Goal: Use online tool/utility: Use online tool/utility

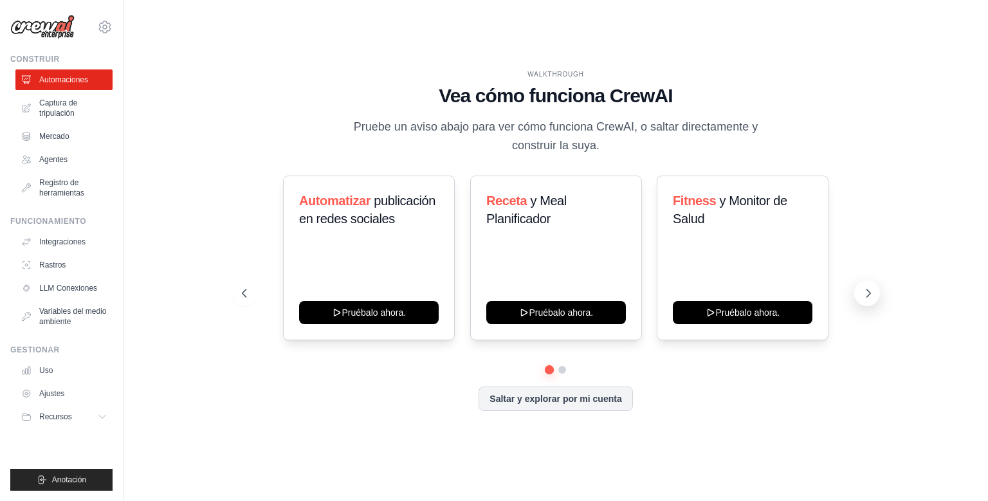
click at [870, 297] on icon at bounding box center [868, 293] width 13 height 13
click at [869, 295] on icon at bounding box center [868, 293] width 13 height 13
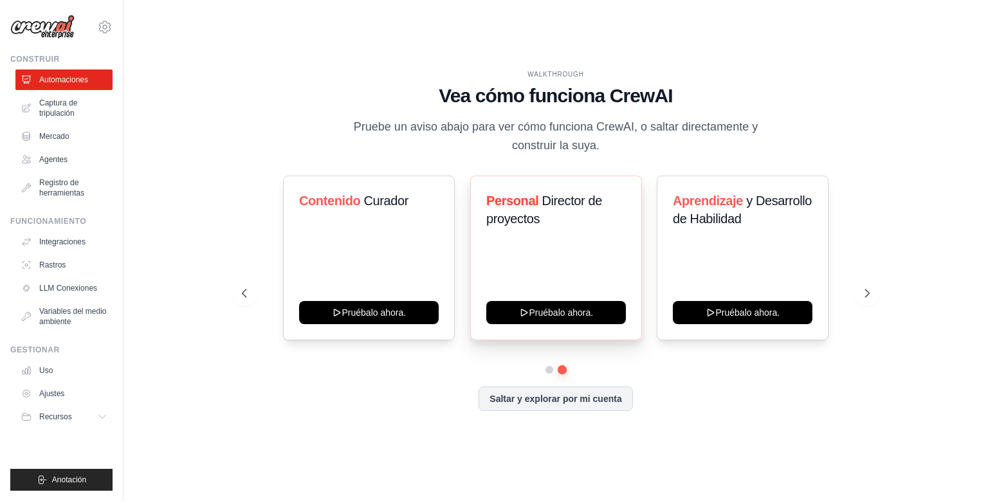
click at [555, 212] on h3 "Personal Director de proyectos" at bounding box center [556, 210] width 140 height 36
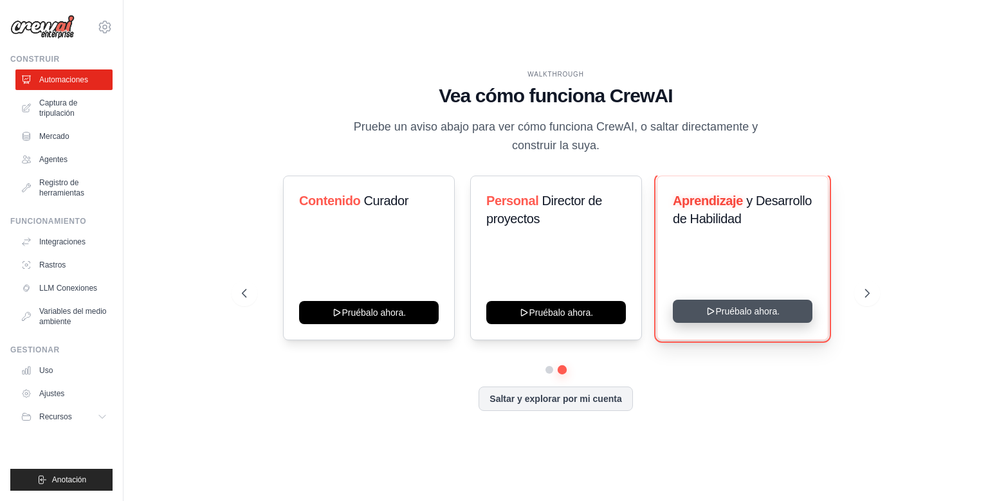
click at [745, 316] on button "Pruébalo ahora." at bounding box center [743, 311] width 140 height 23
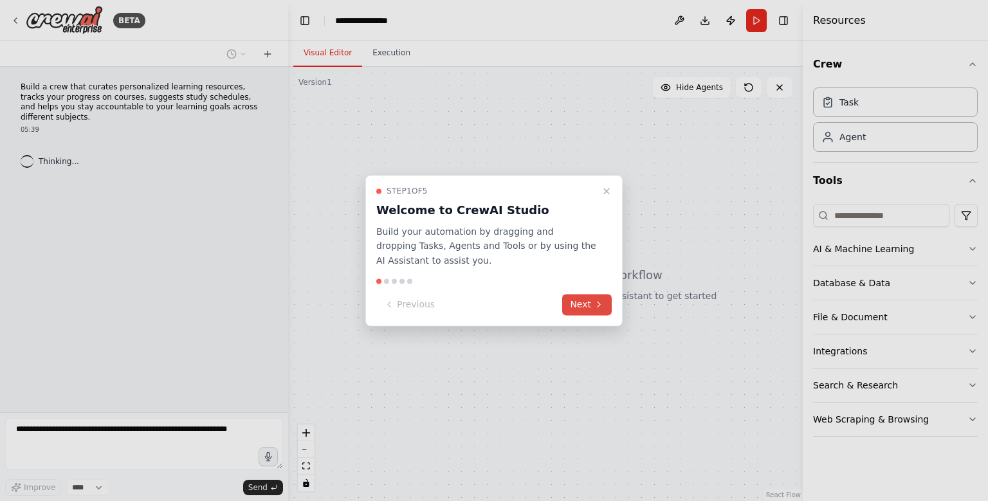
click at [593, 304] on button "Next" at bounding box center [587, 304] width 50 height 21
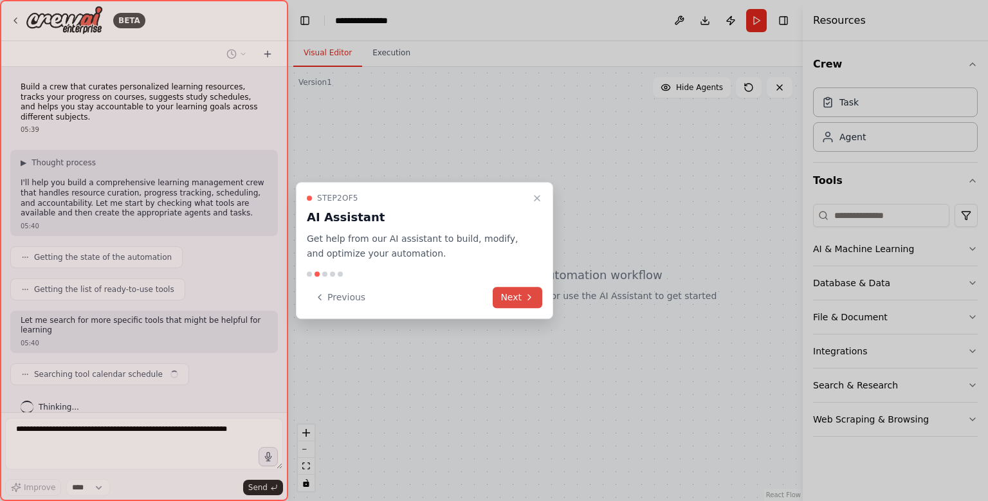
click at [524, 292] on button "Next" at bounding box center [518, 297] width 50 height 21
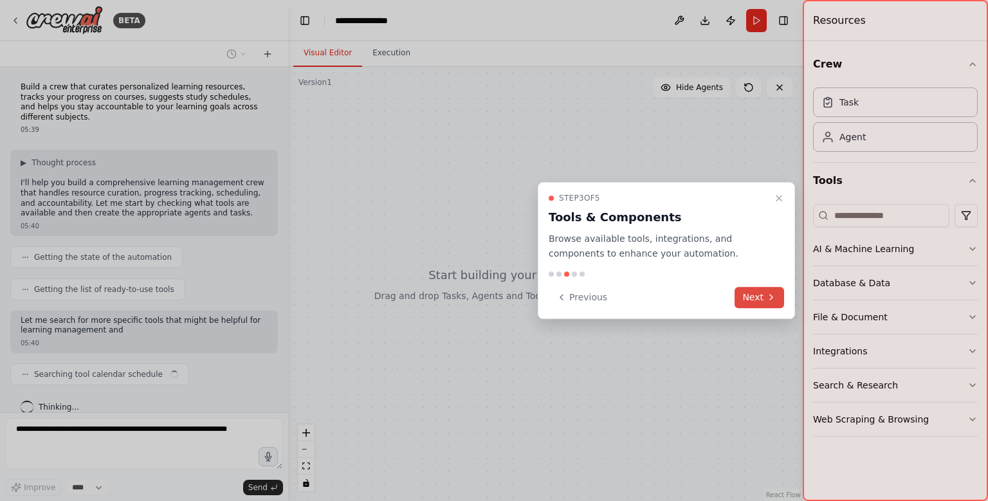
scroll to position [1, 0]
click at [766, 292] on icon at bounding box center [771, 297] width 10 height 10
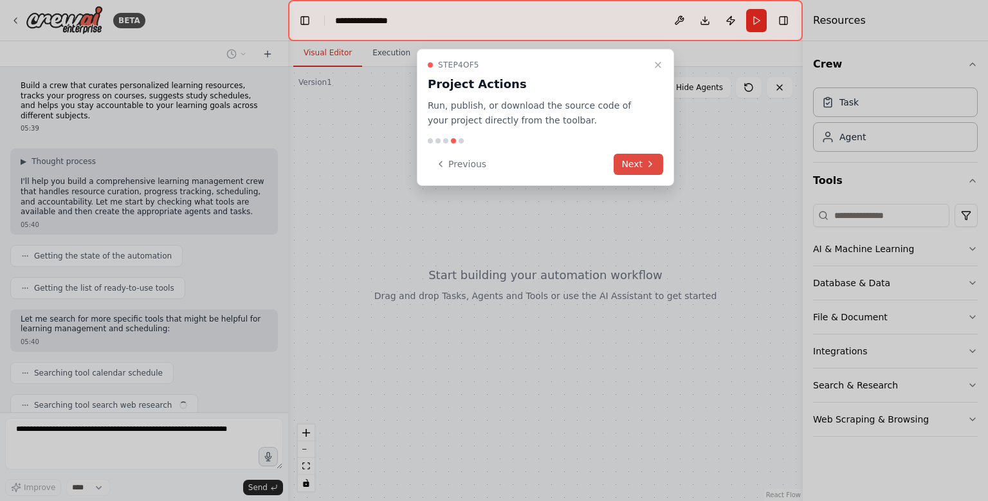
scroll to position [33, 0]
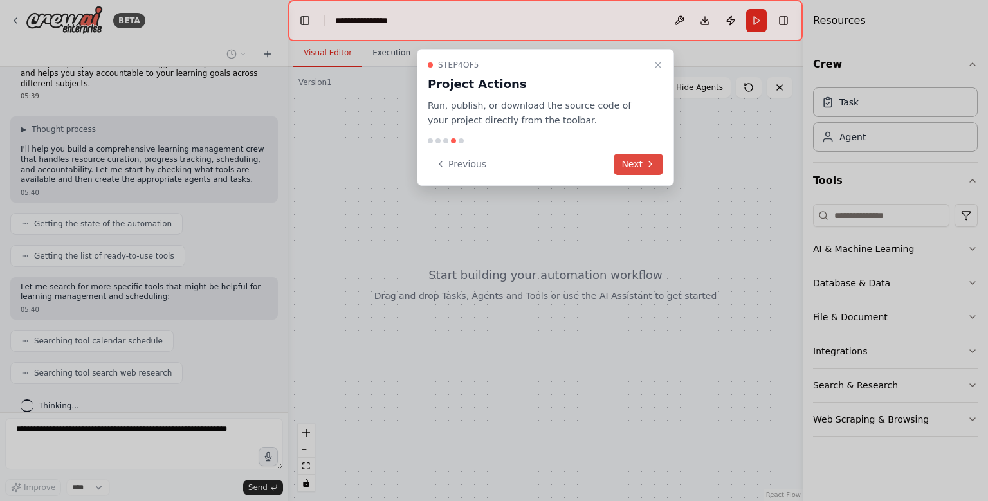
click at [631, 155] on button "Next" at bounding box center [639, 164] width 50 height 21
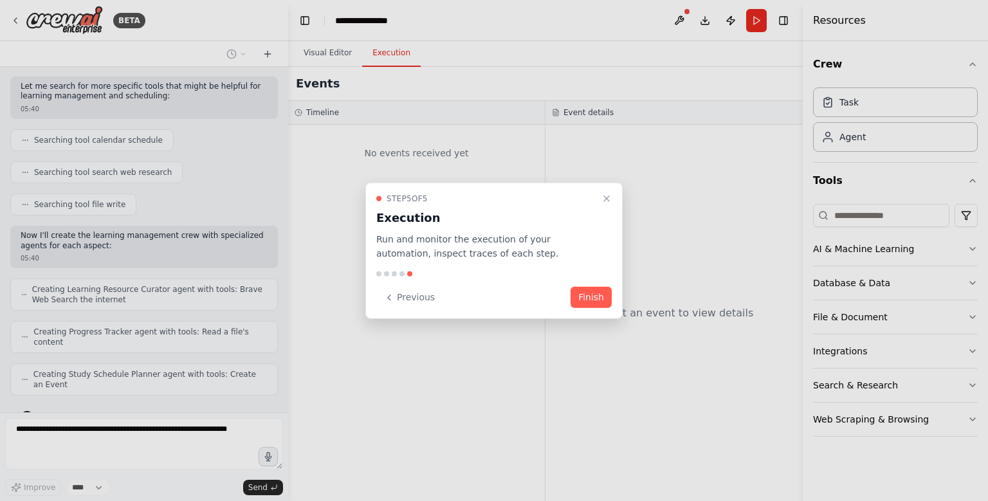
scroll to position [224, 0]
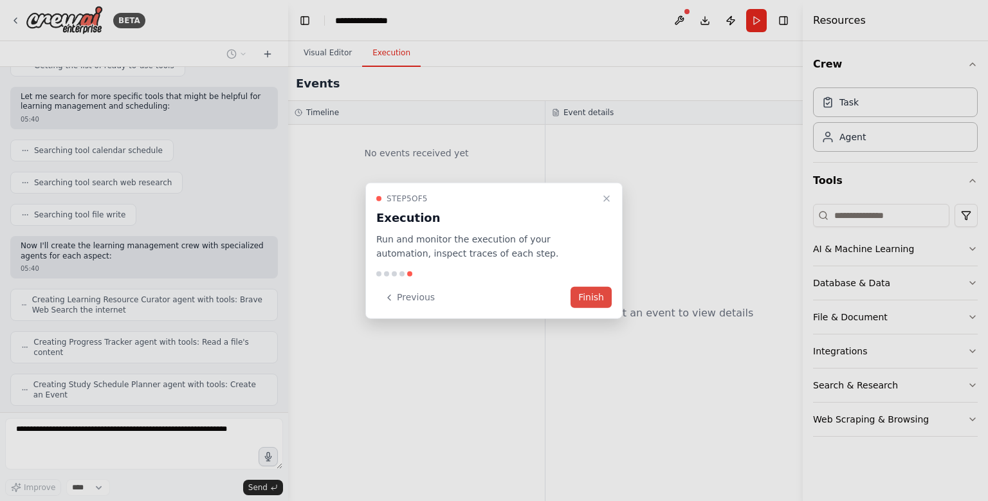
click at [586, 295] on button "Finish" at bounding box center [591, 297] width 41 height 21
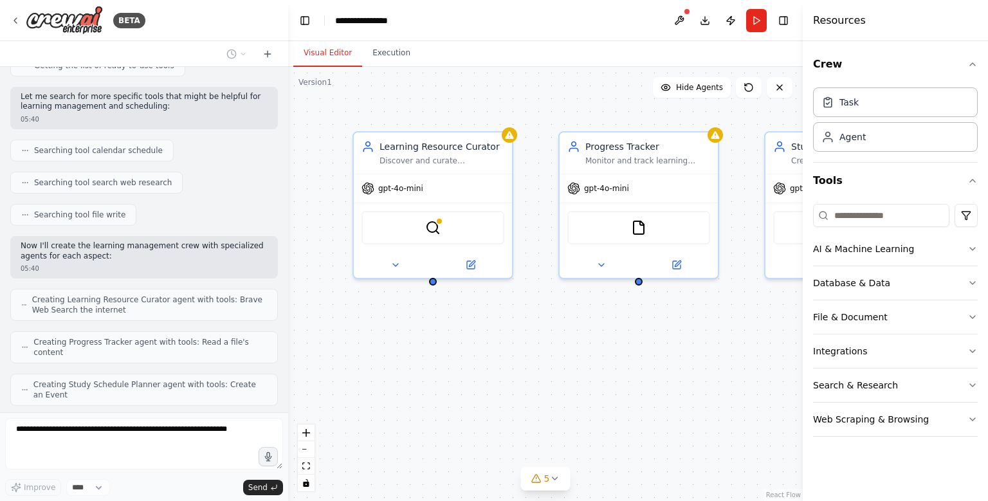
scroll to position [256, 0]
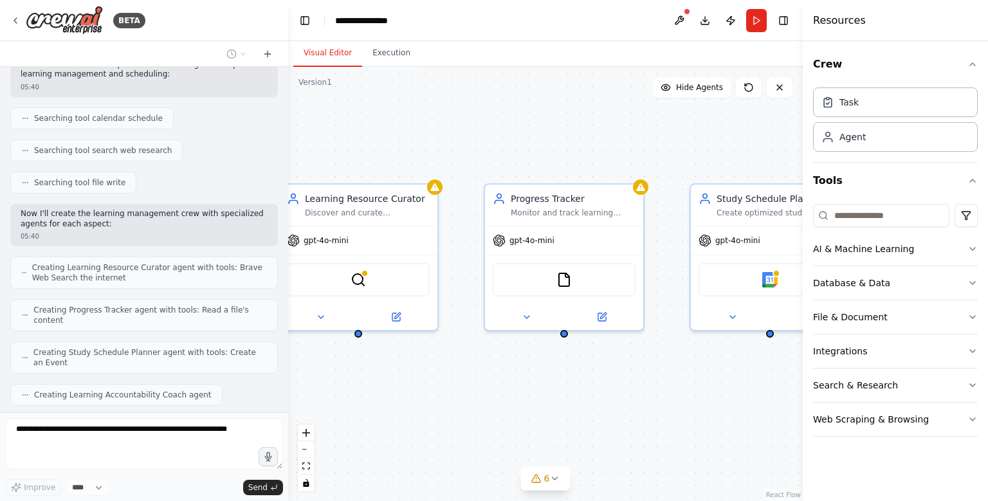
drag, startPoint x: 568, startPoint y: 313, endPoint x: 489, endPoint y: 365, distance: 94.2
click at [489, 365] on div "Learning Resource Curator Discover and curate personalized learning resources f…" at bounding box center [545, 284] width 515 height 434
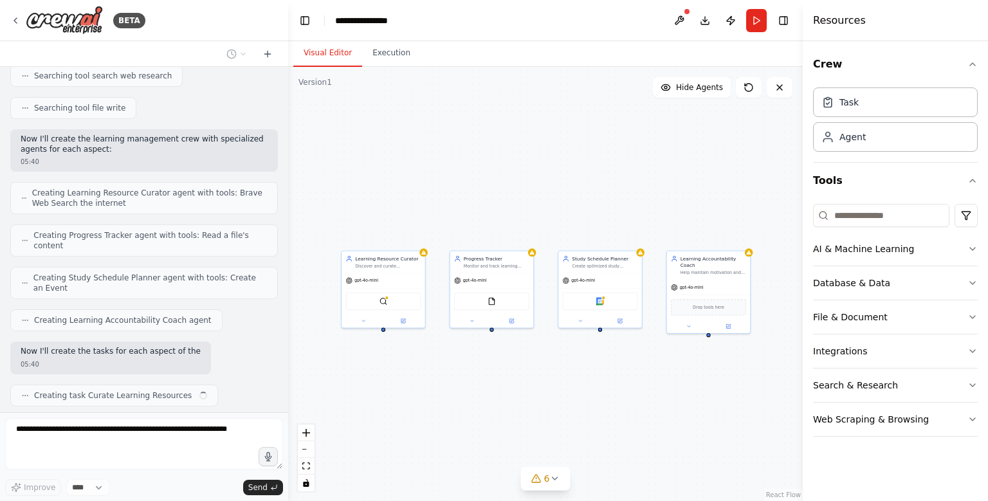
scroll to position [340, 0]
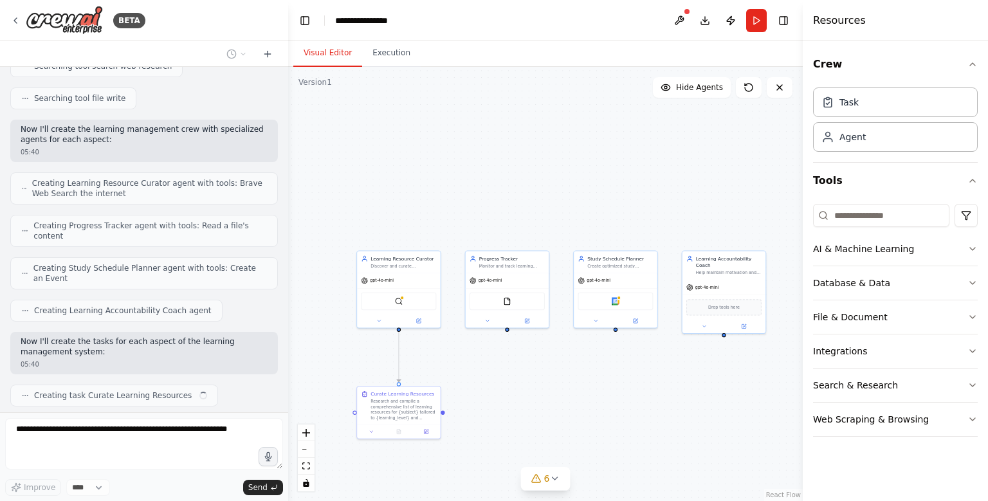
drag, startPoint x: 489, startPoint y: 365, endPoint x: 470, endPoint y: 346, distance: 26.8
click at [470, 346] on div ".deletable-edge-delete-btn { width: 20px; height: 20px; border: 0px solid #ffff…" at bounding box center [545, 284] width 515 height 434
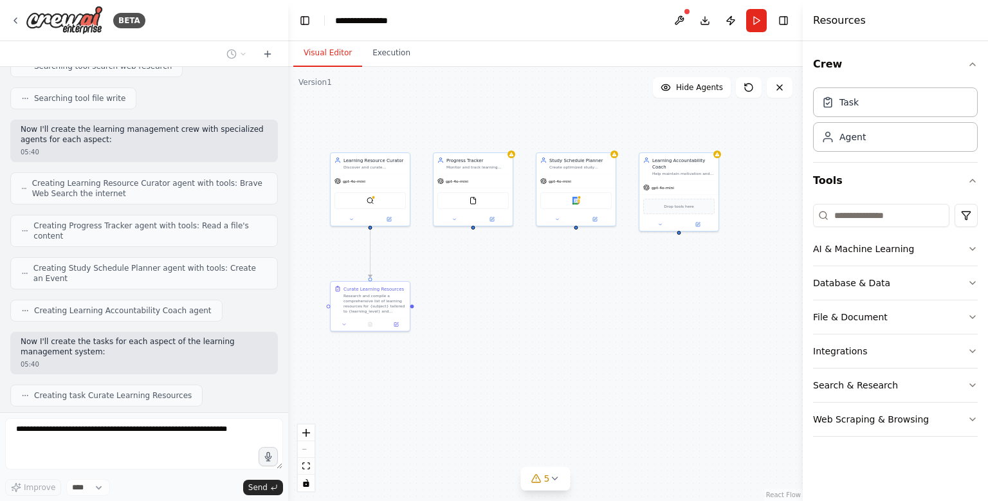
drag, startPoint x: 470, startPoint y: 346, endPoint x: 438, endPoint y: 243, distance: 107.9
click at [438, 243] on div ".deletable-edge-delete-btn { width: 20px; height: 20px; border: 0px solid #ffff…" at bounding box center [545, 284] width 515 height 434
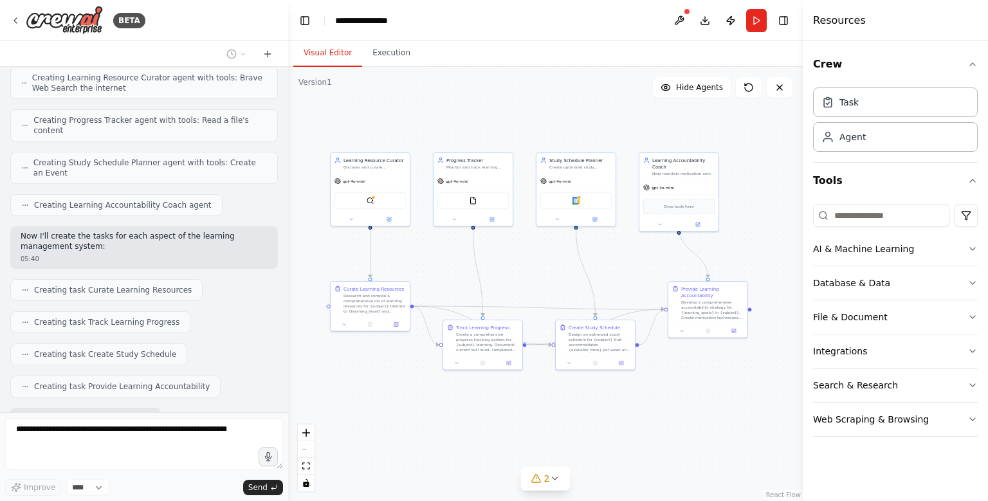
scroll to position [512, 0]
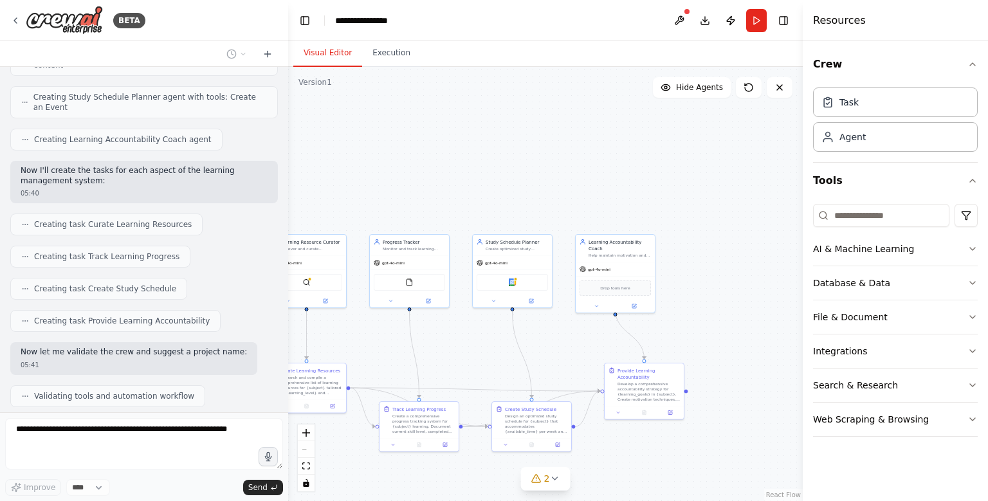
drag, startPoint x: 535, startPoint y: 118, endPoint x: 470, endPoint y: 199, distance: 104.8
click at [470, 199] on div ".deletable-edge-delete-btn { width: 20px; height: 20px; border: 0px solid #ffff…" at bounding box center [545, 284] width 515 height 434
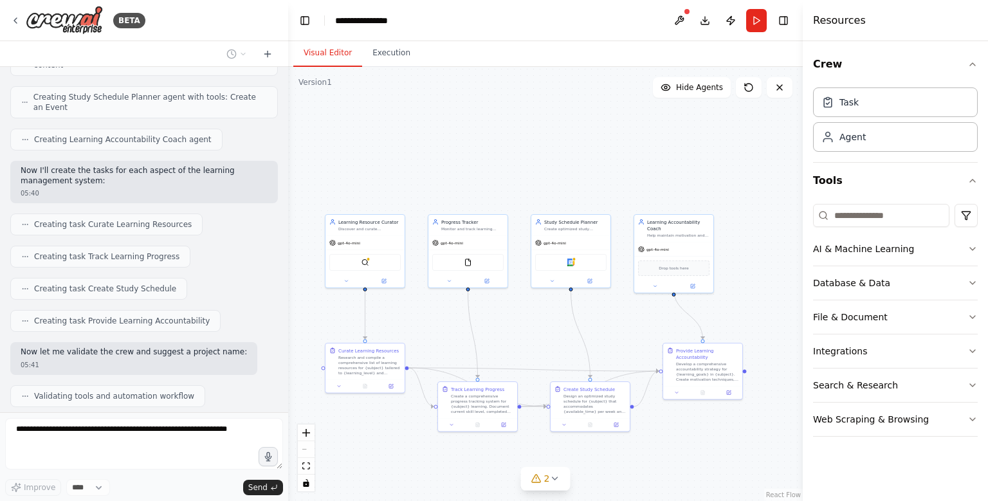
scroll to position [553, 0]
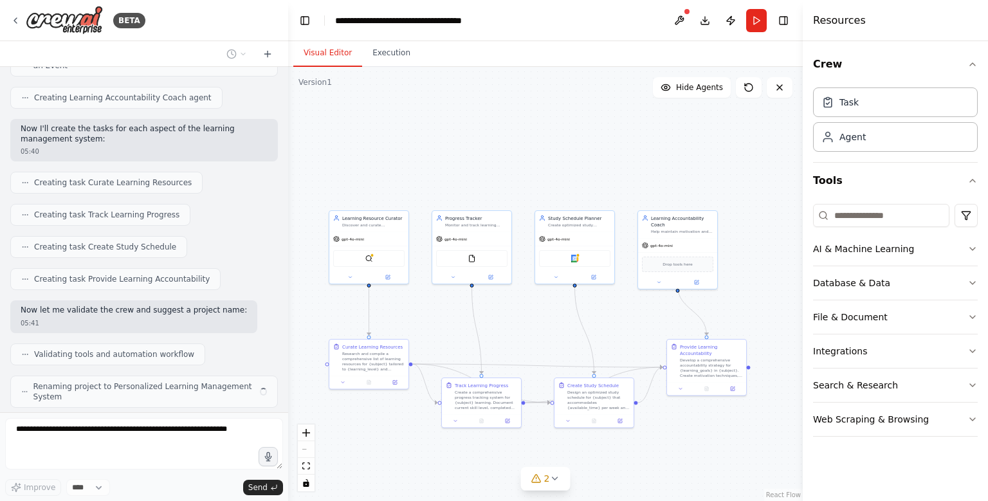
drag, startPoint x: 470, startPoint y: 199, endPoint x: 534, endPoint y: 176, distance: 68.6
click at [534, 176] on div ".deletable-edge-delete-btn { width: 20px; height: 20px; border: 0px solid #ffff…" at bounding box center [545, 284] width 515 height 434
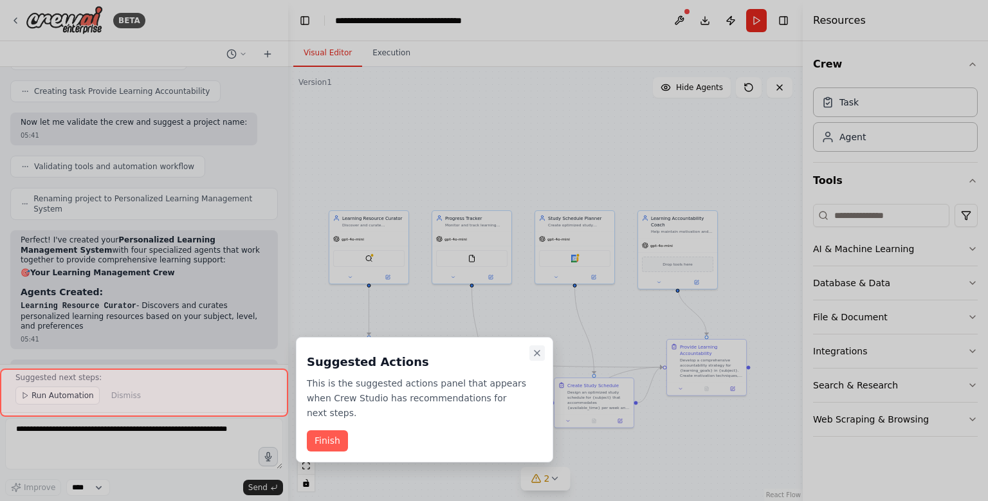
click at [540, 353] on icon "Close walkthrough" at bounding box center [537, 353] width 10 height 10
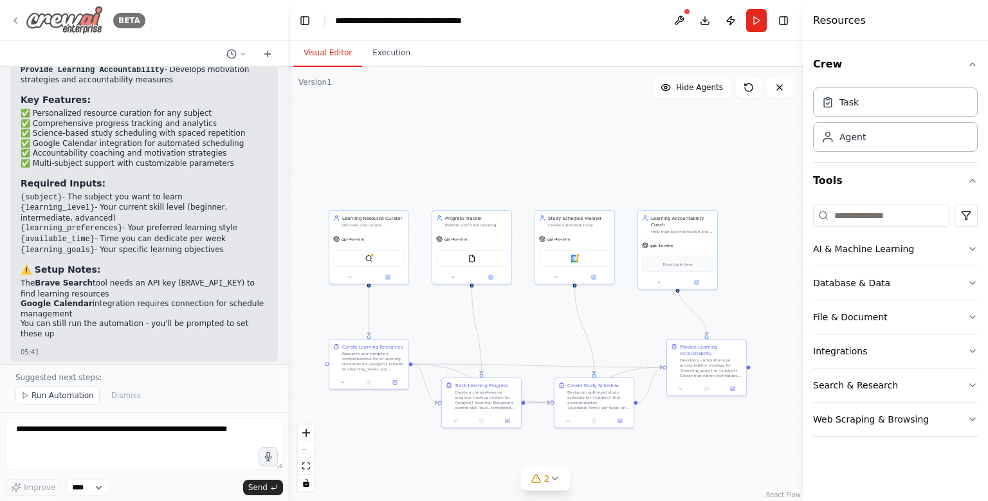
scroll to position [1176, 0]
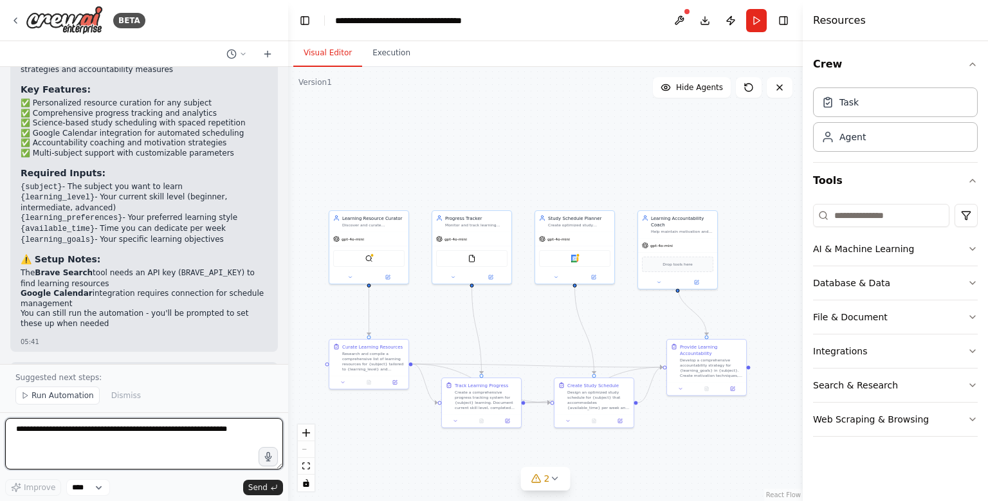
click at [115, 444] on textarea at bounding box center [144, 443] width 278 height 51
click at [197, 439] on textarea at bounding box center [144, 443] width 278 height 51
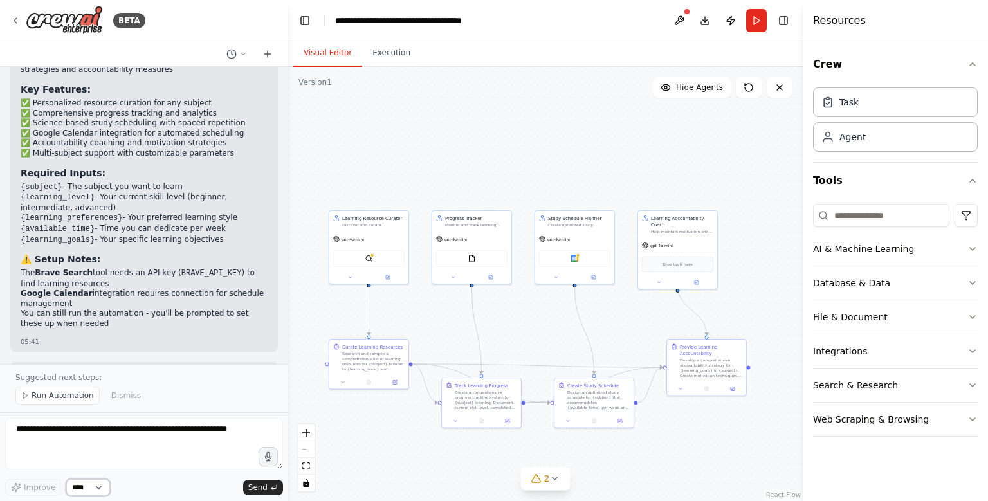
click at [66, 479] on select "****" at bounding box center [88, 487] width 44 height 17
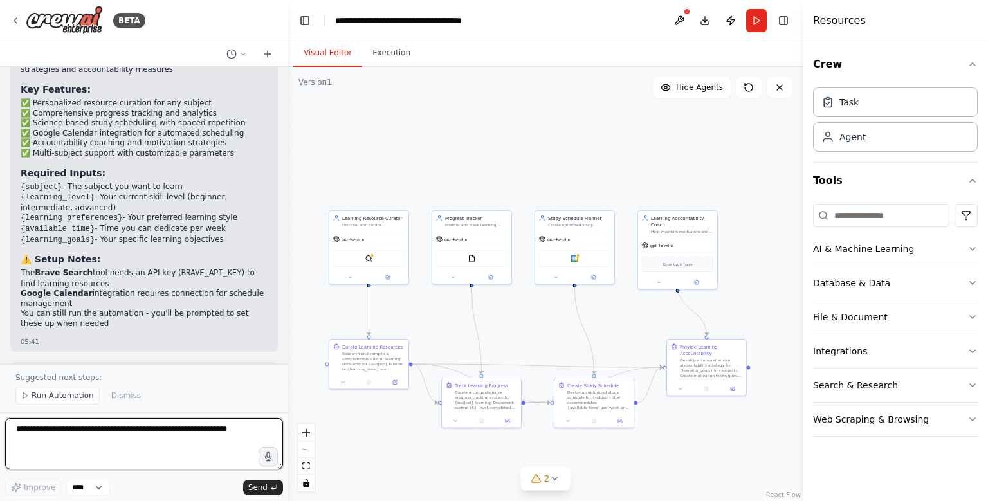
click at [145, 440] on textarea at bounding box center [144, 443] width 278 height 51
click at [187, 464] on textarea "**********" at bounding box center [144, 443] width 278 height 51
click at [135, 457] on textarea "**********" at bounding box center [144, 443] width 278 height 51
type textarea "**********"
click at [176, 442] on textarea "**********" at bounding box center [144, 443] width 278 height 51
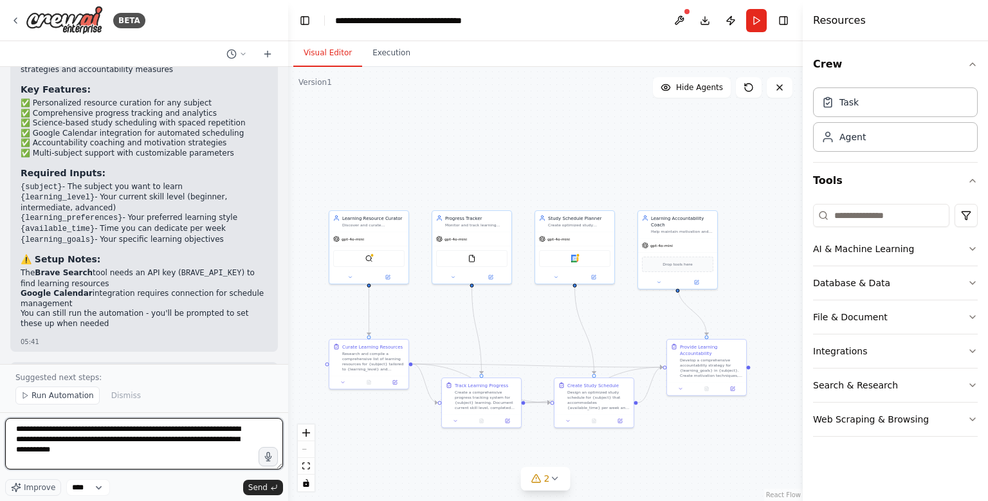
click at [176, 450] on textarea "**********" at bounding box center [144, 443] width 278 height 51
